Goal: Check status: Check status

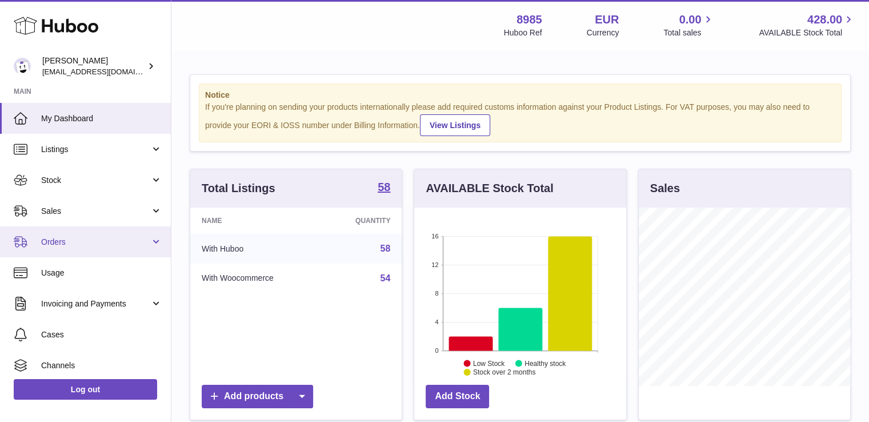
scroll to position [178, 212]
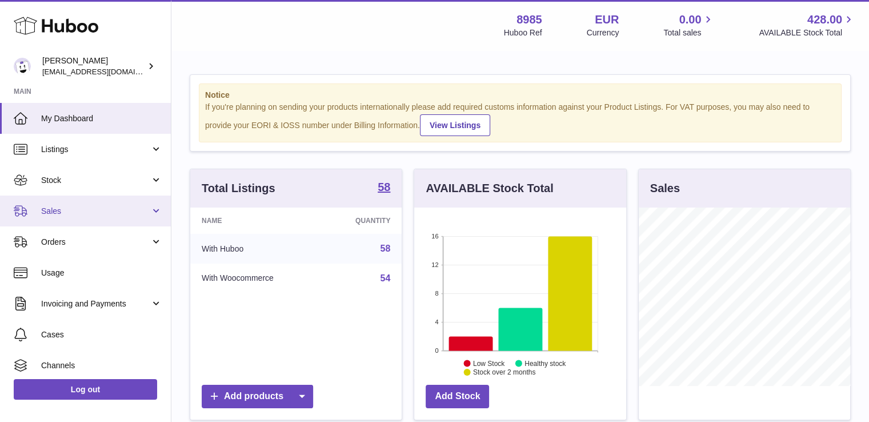
click at [56, 210] on span "Sales" at bounding box center [95, 211] width 109 height 11
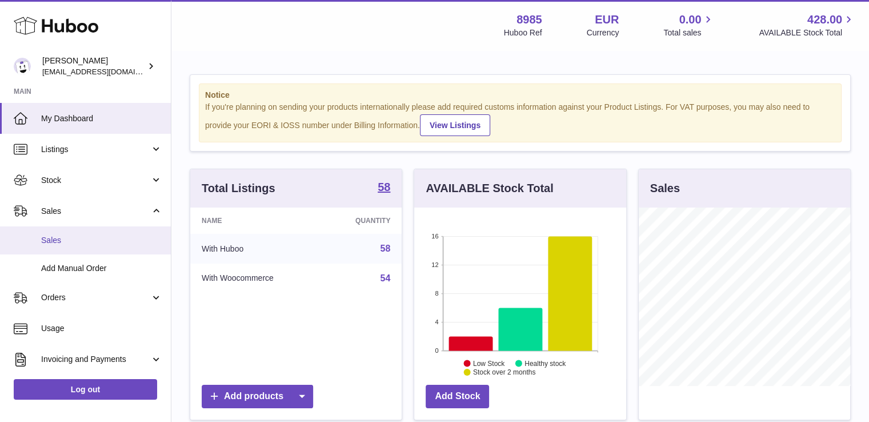
click at [59, 236] on span "Sales" at bounding box center [101, 240] width 121 height 11
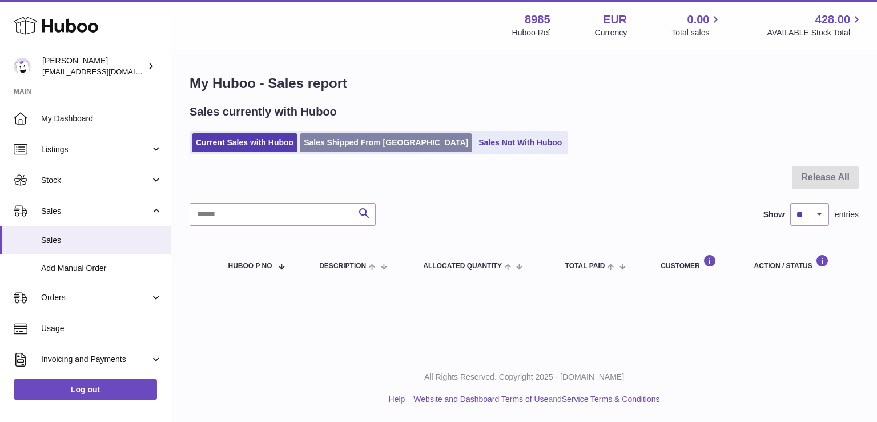
click at [347, 143] on link "Sales Shipped From [GEOGRAPHIC_DATA]" at bounding box center [386, 142] width 172 height 19
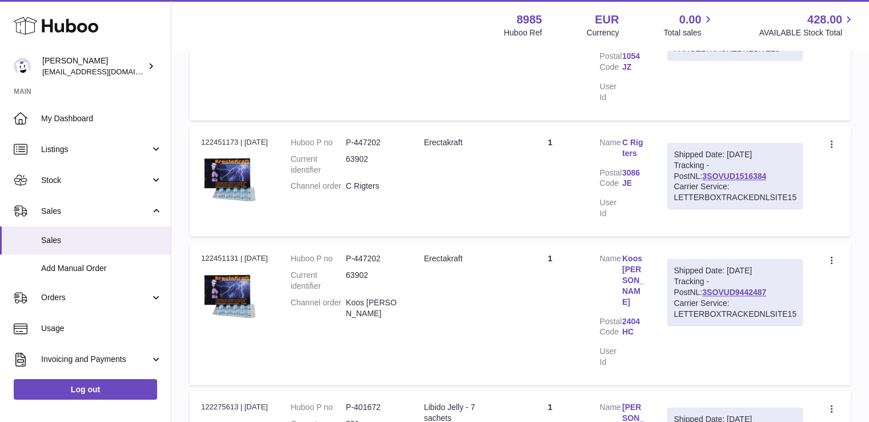
scroll to position [1097, 0]
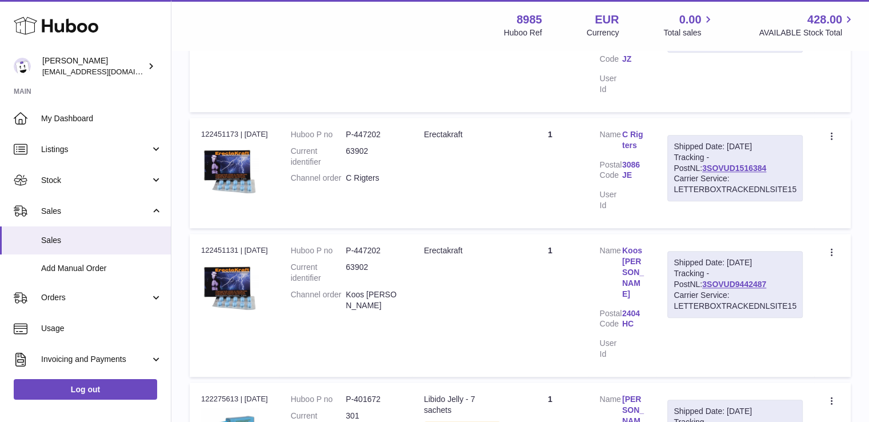
drag, startPoint x: 674, startPoint y: 260, endPoint x: 802, endPoint y: 312, distance: 138.6
click at [802, 312] on td "Shipped Date: 7th Aug 2025 Tracking - PostNL: 3SOVUD9442487 Carrier Service: LE…" at bounding box center [735, 305] width 158 height 143
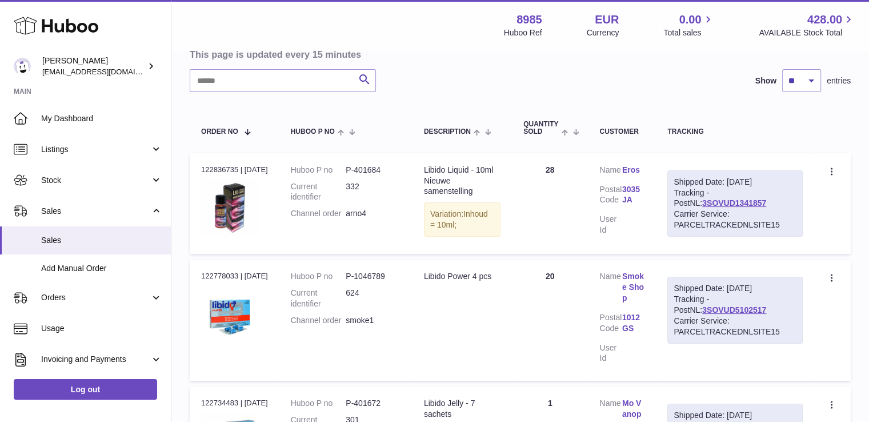
scroll to position [0, 0]
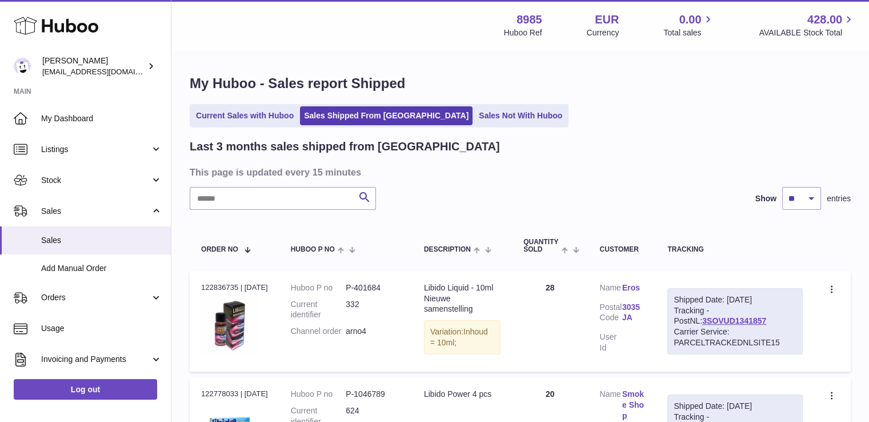
drag, startPoint x: 673, startPoint y: 298, endPoint x: 791, endPoint y: 339, distance: 124.6
click at [791, 339] on div "Shipped Date: 14th Aug 2025 Tracking - PostNL: 3SOVUD1341857 Carrier Service: P…" at bounding box center [734, 321] width 135 height 66
copy div "Shipped Date: 14th Aug 2025 Tracking - PostNL: 3SOVUD1341857 Carrier Service: P…"
